Goal: Task Accomplishment & Management: Complete application form

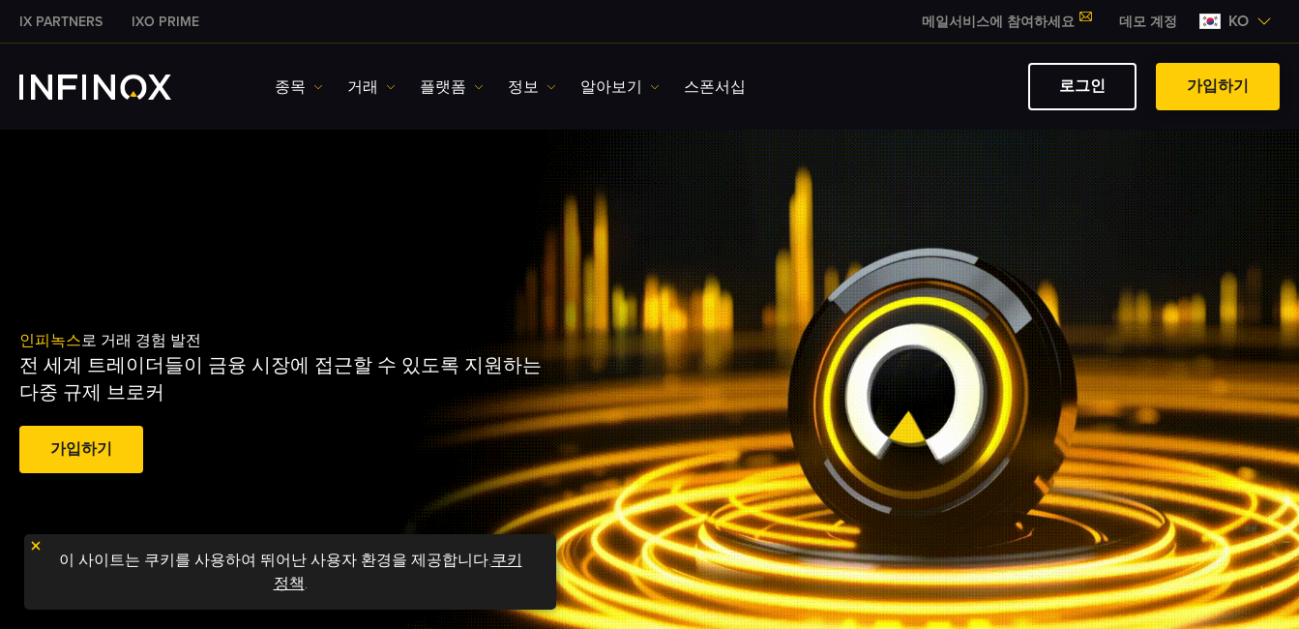
click at [977, 75] on link "가입하기" at bounding box center [1218, 86] width 124 height 47
